Goal: Task Accomplishment & Management: Complete application form

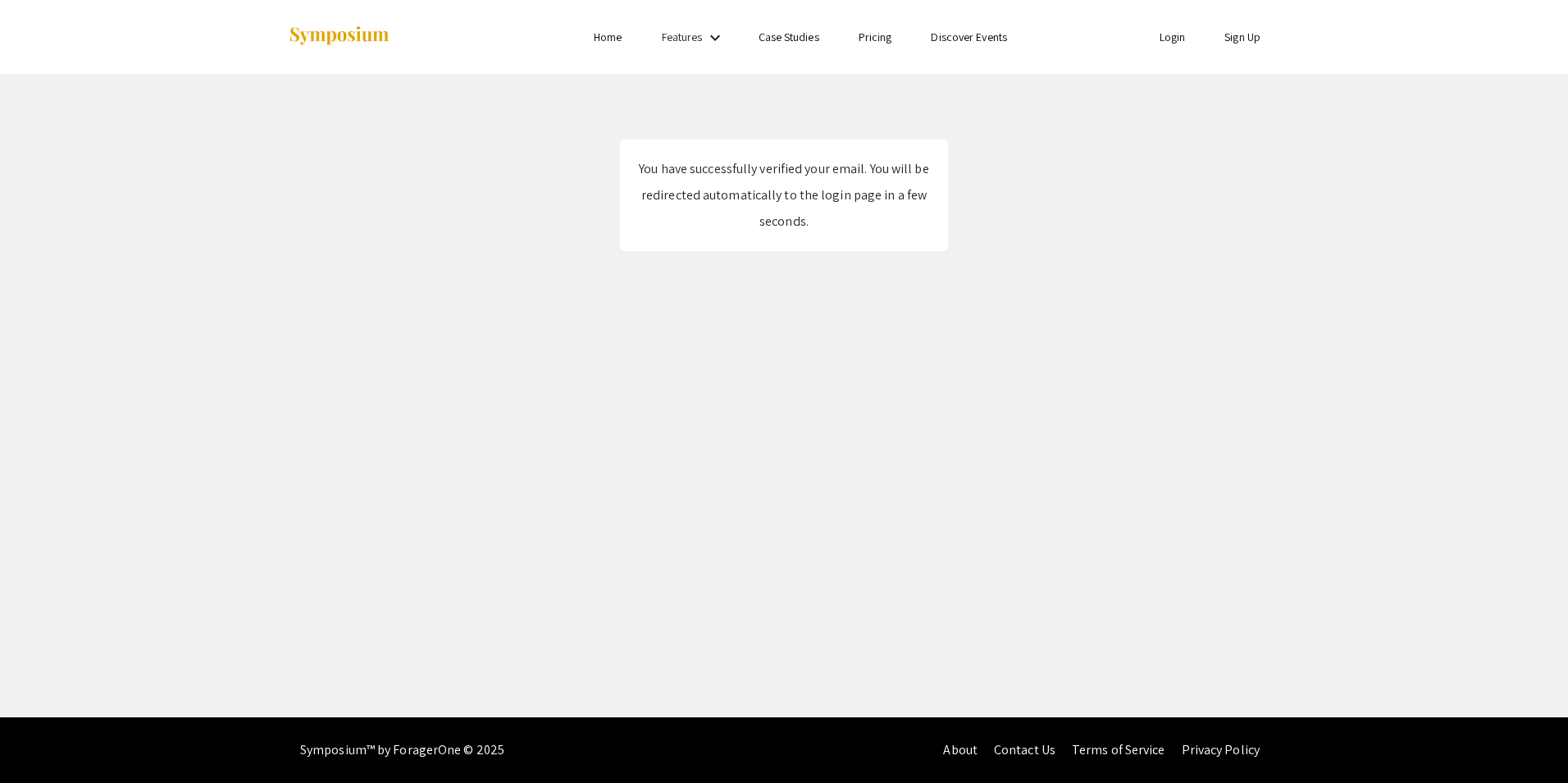
click at [1170, 41] on link "Login" at bounding box center [1173, 37] width 27 height 15
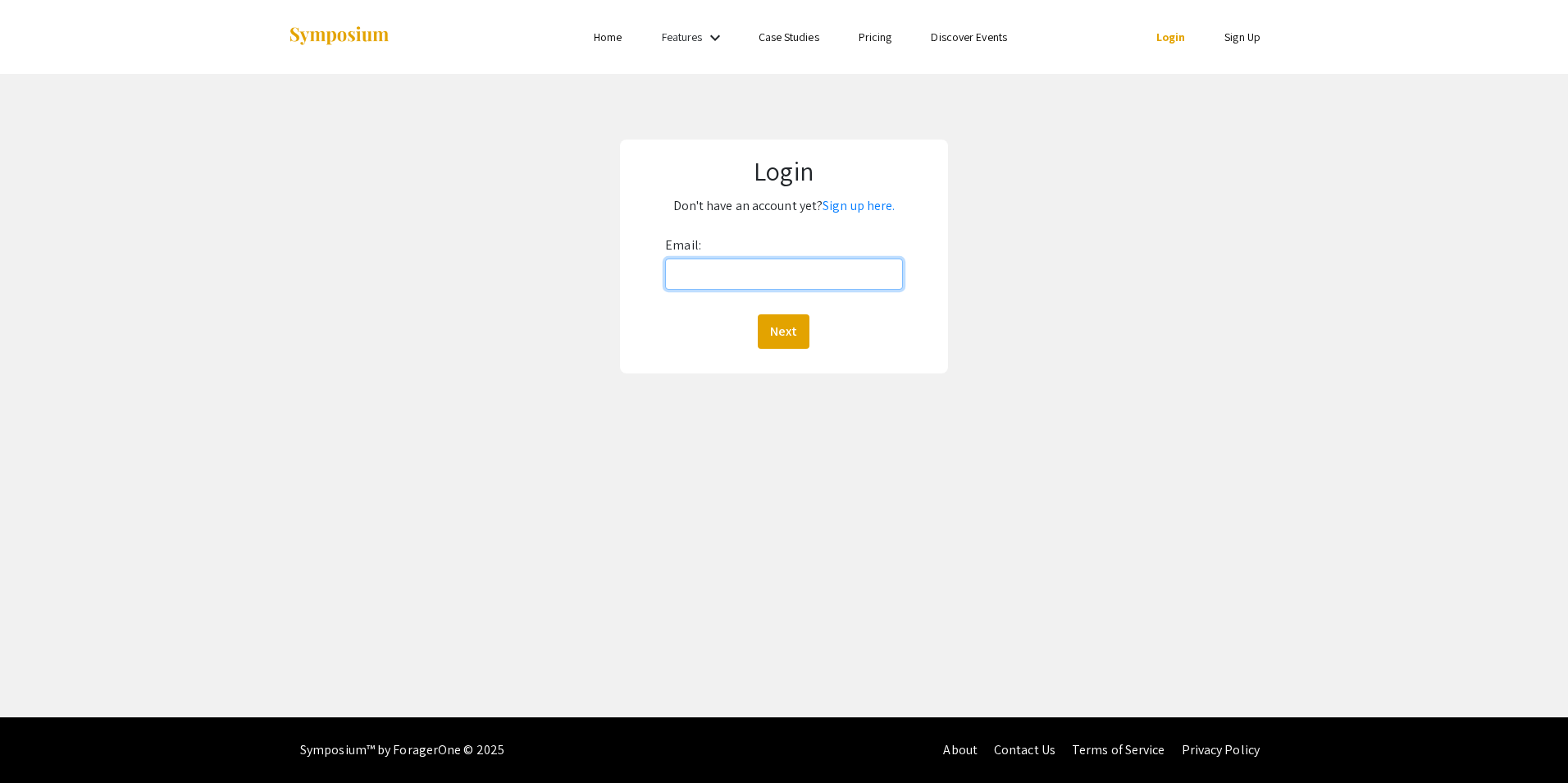
click at [745, 279] on input "Email:" at bounding box center [783, 274] width 236 height 31
click at [760, 350] on div "Login Don't have an account yet? Sign up here. Email: [EMAIL_ADDRESS][DOMAIN_NA…" at bounding box center [784, 257] width 328 height 234
click at [766, 345] on button "Next" at bounding box center [784, 332] width 51 height 34
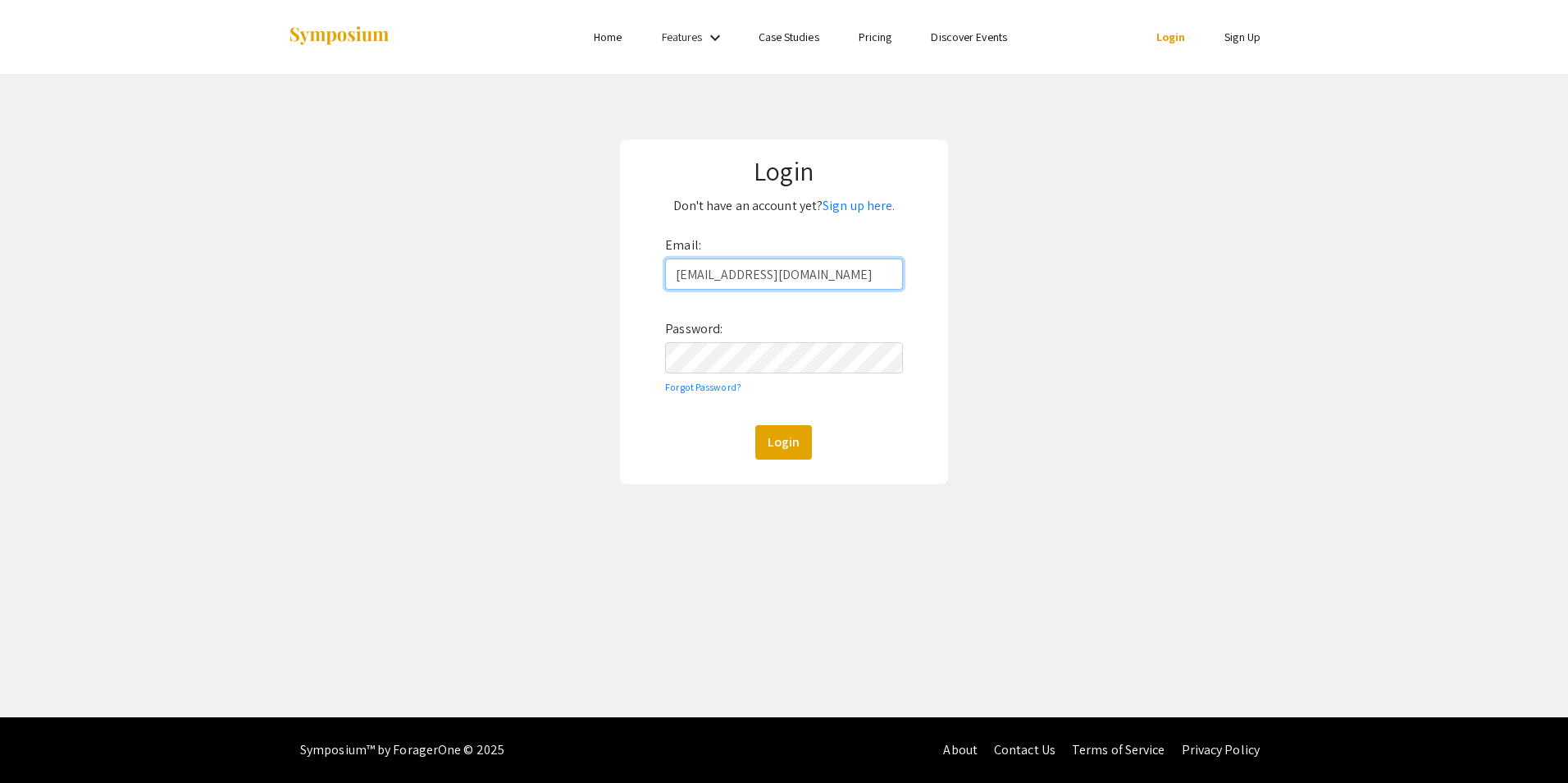
type input "[PERSON_NAME][EMAIL_ADDRESS][DOMAIN_NAME]"
click at [763, 435] on button "Login" at bounding box center [784, 442] width 57 height 34
